Goal: Check status: Check status

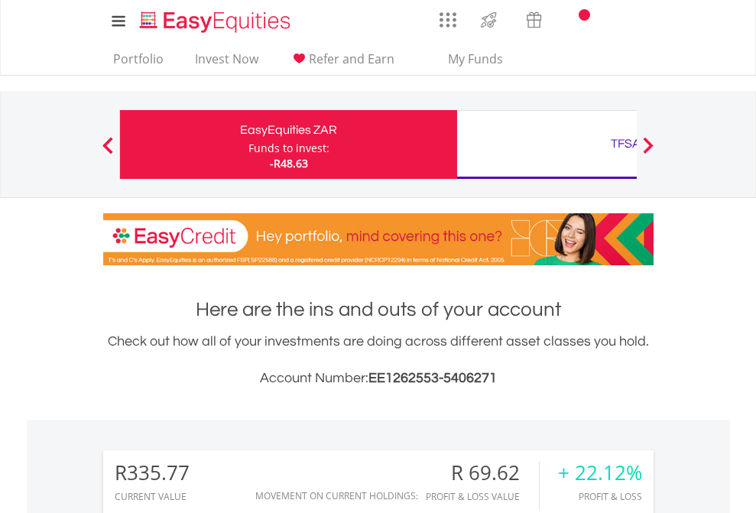
click at [248, 144] on div "Funds to invest:" at bounding box center [288, 148] width 81 height 15
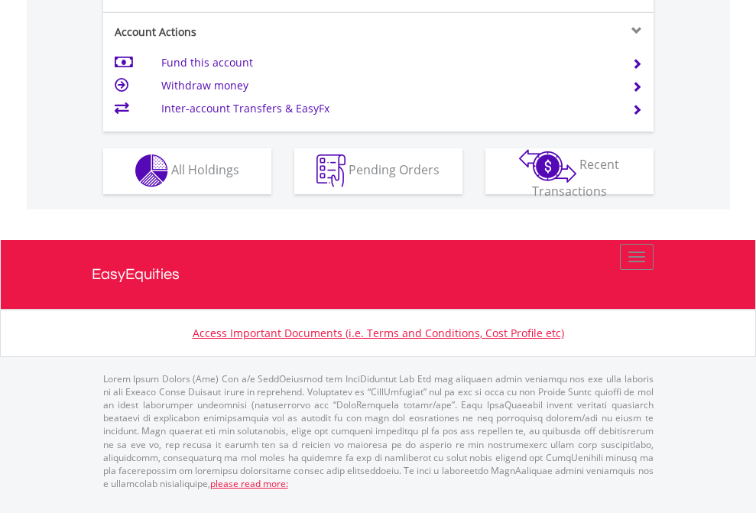
scroll to position [1303, 0]
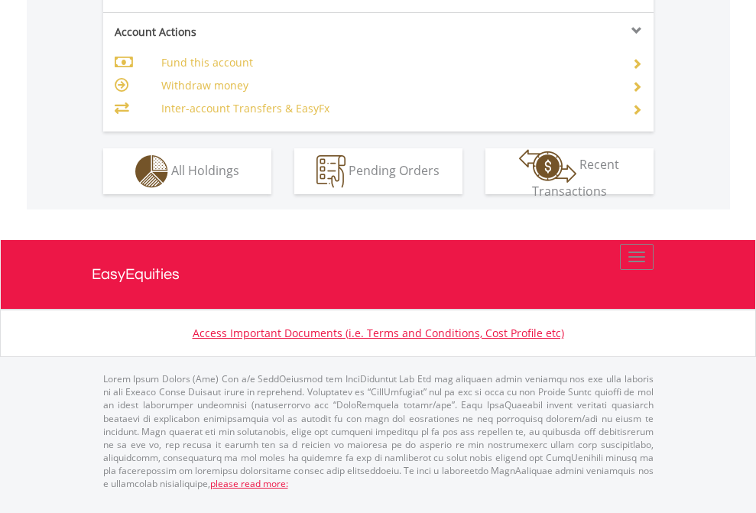
scroll to position [1435, 0]
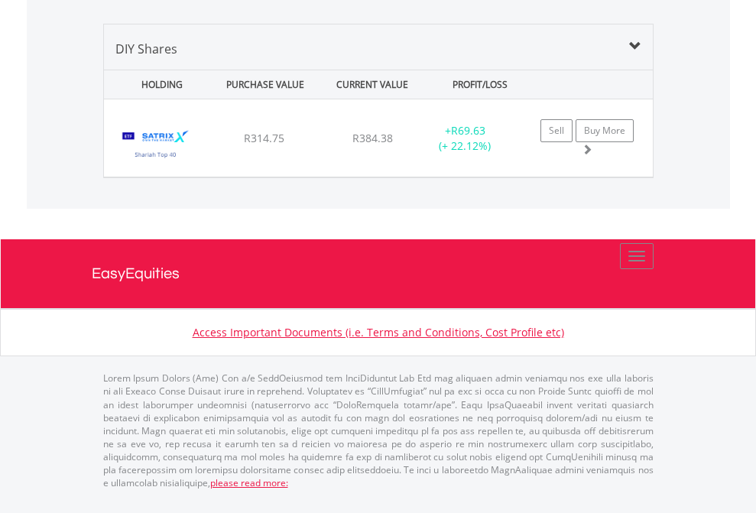
scroll to position [110, 0]
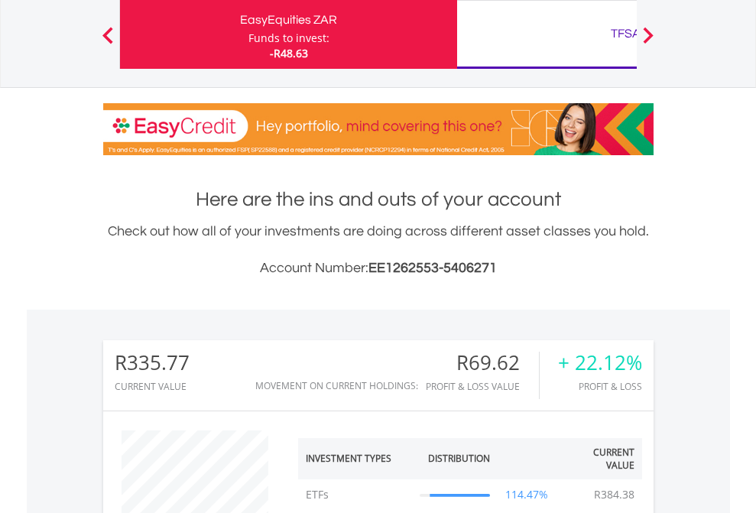
click at [547, 34] on div "TFSA" at bounding box center [625, 33] width 319 height 21
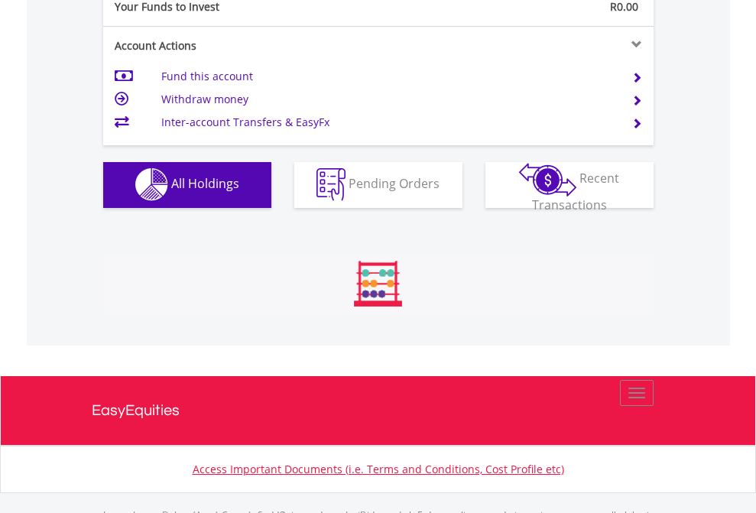
scroll to position [1514, 0]
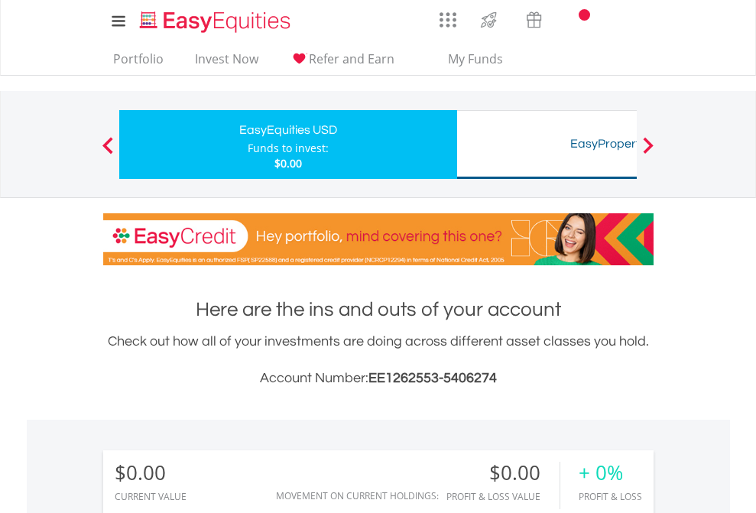
scroll to position [147, 240]
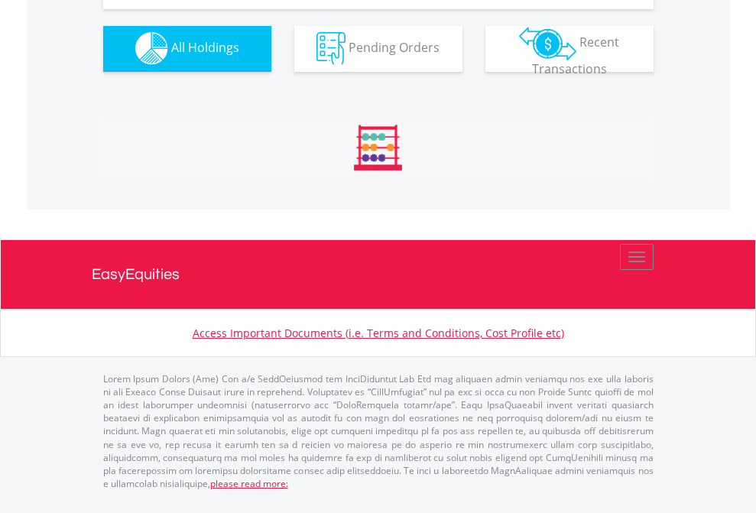
scroll to position [1514, 0]
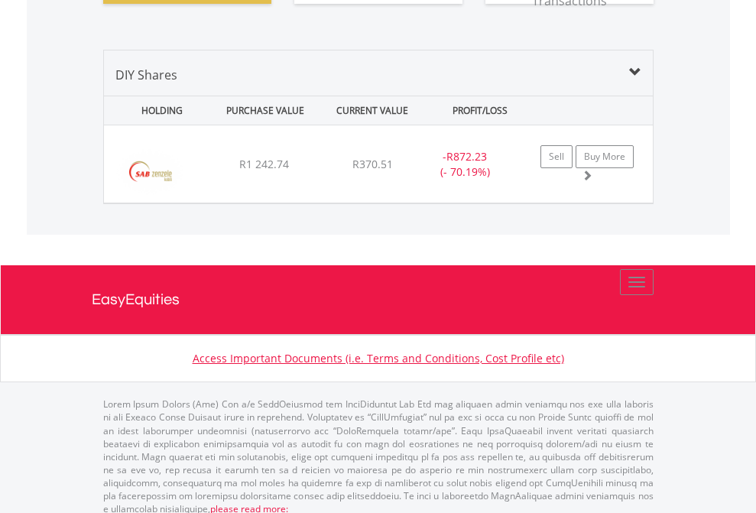
scroll to position [1700, 0]
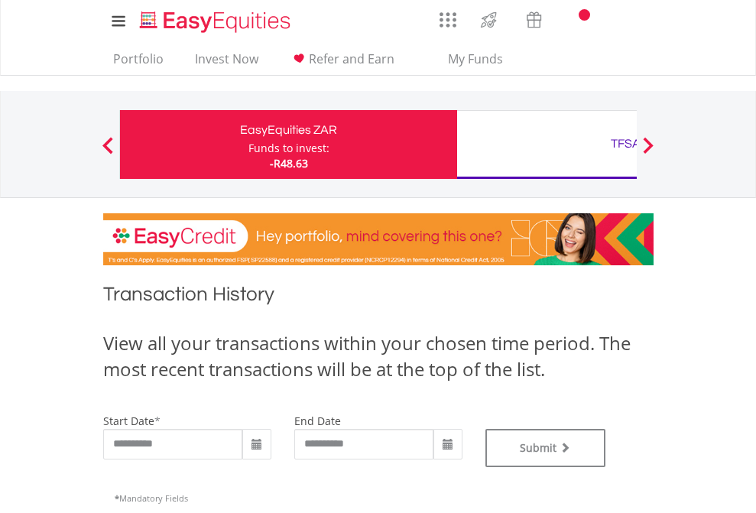
type input "**********"
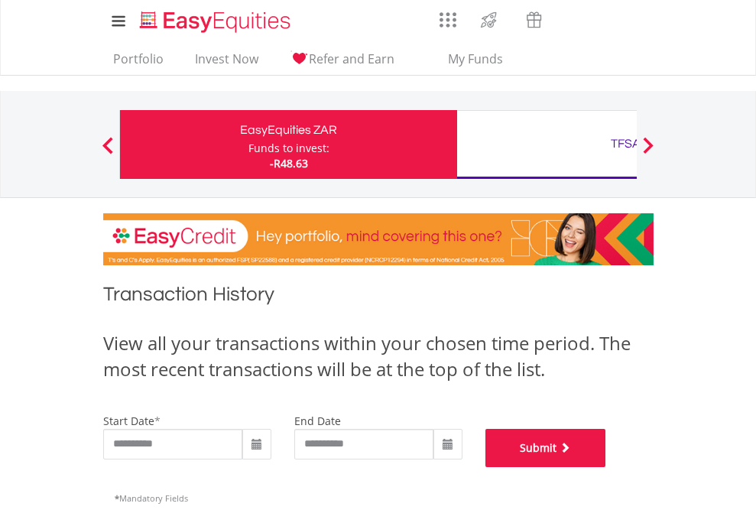
click at [606, 467] on button "Submit" at bounding box center [545, 448] width 121 height 38
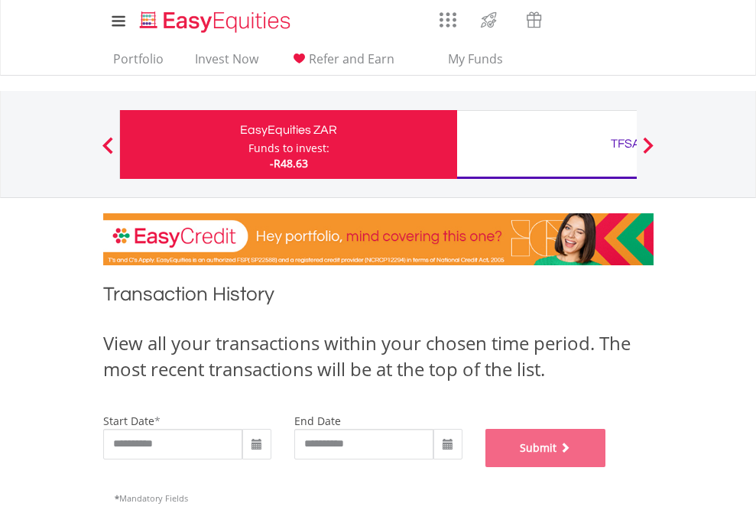
scroll to position [620, 0]
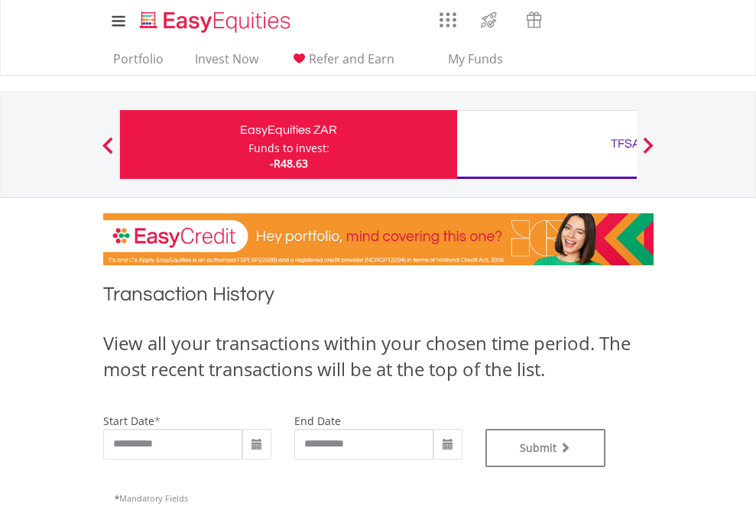
click at [547, 144] on div "TFSA" at bounding box center [625, 143] width 319 height 21
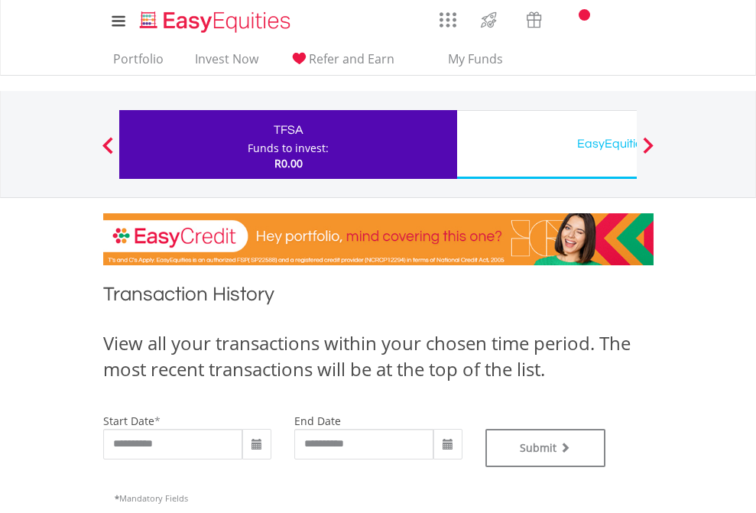
type input "**********"
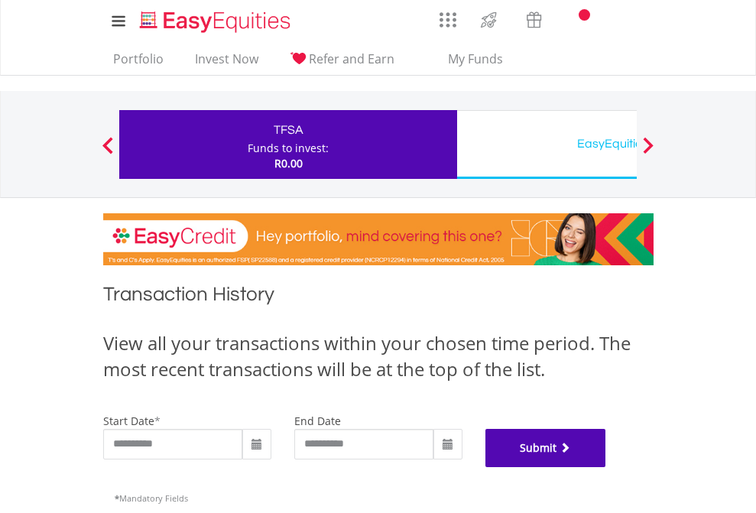
click at [606, 467] on button "Submit" at bounding box center [545, 448] width 121 height 38
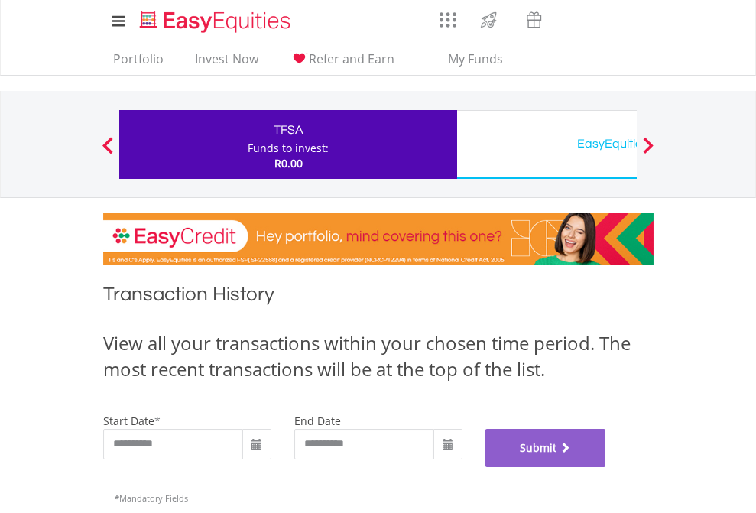
scroll to position [620, 0]
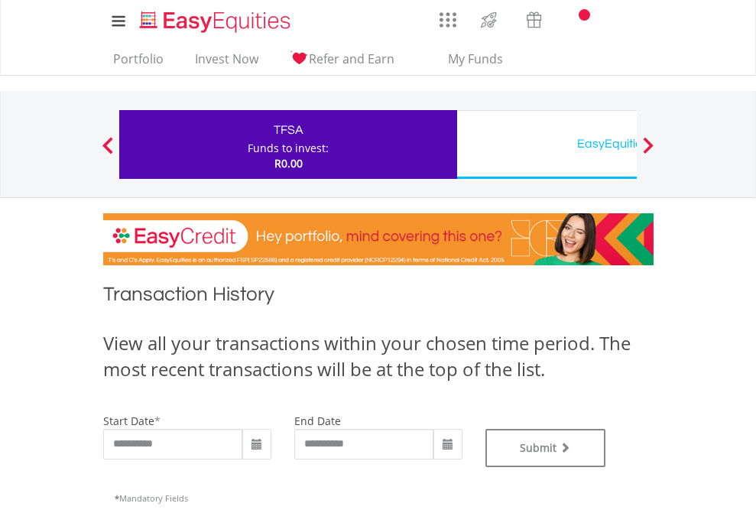
click at [547, 144] on div "EasyEquities USD" at bounding box center [625, 143] width 319 height 21
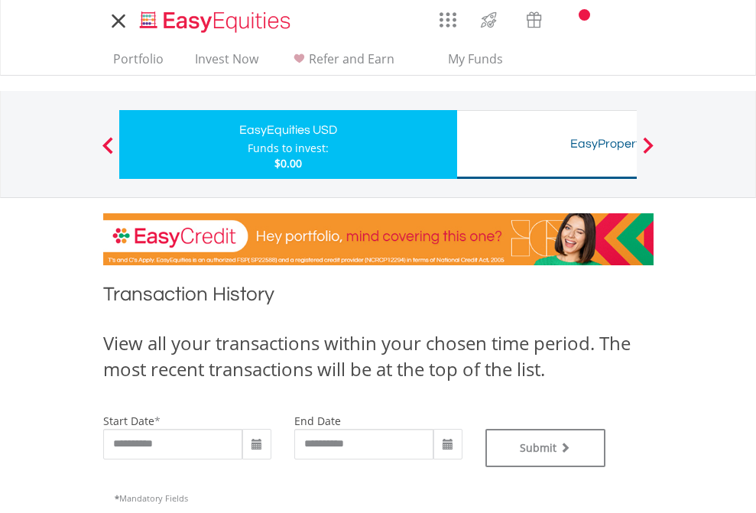
type input "**********"
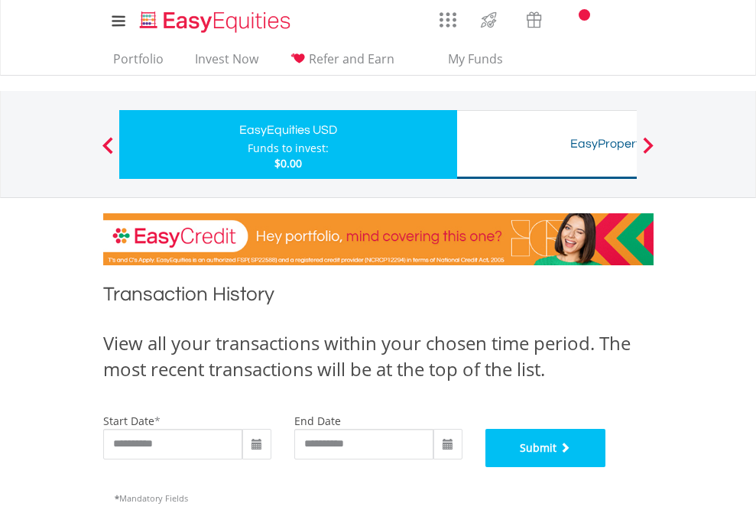
click at [606, 467] on button "Submit" at bounding box center [545, 448] width 121 height 38
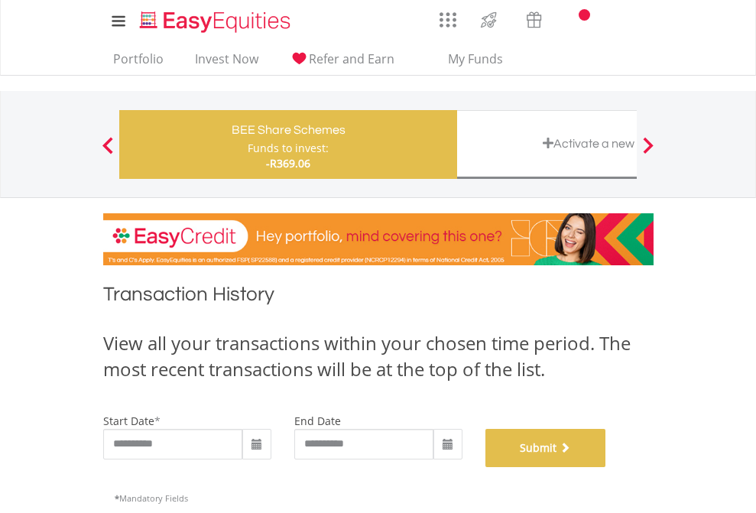
click at [606, 467] on button "Submit" at bounding box center [545, 448] width 121 height 38
